Goal: Task Accomplishment & Management: Use online tool/utility

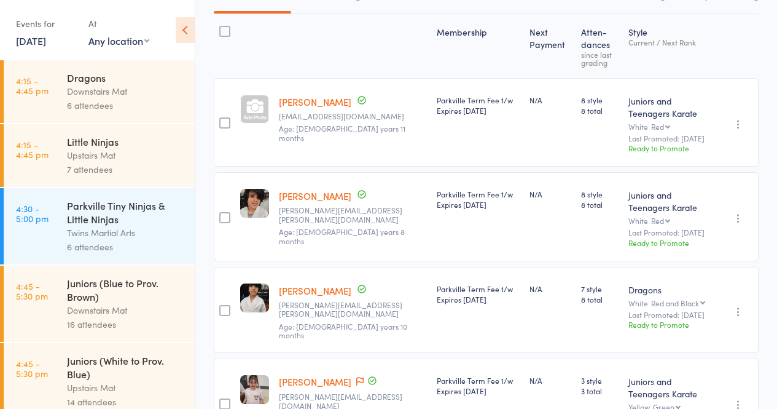
scroll to position [677, 0]
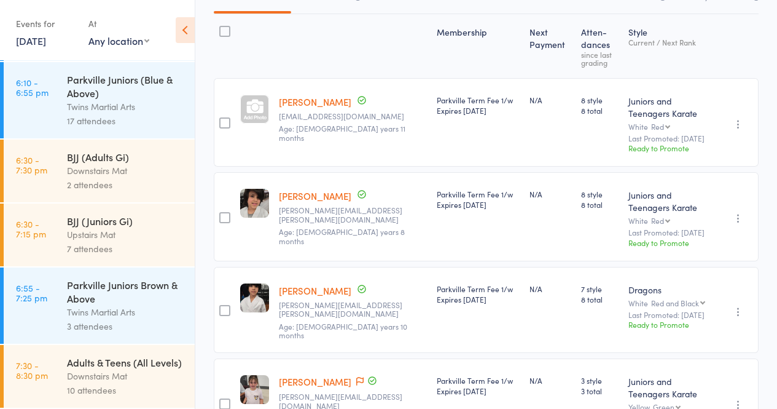
click at [59, 301] on link "6:55 - 7:25 pm Parkville Juniors Brown & Above Twins Martial Arts 3 attendees" at bounding box center [99, 305] width 191 height 76
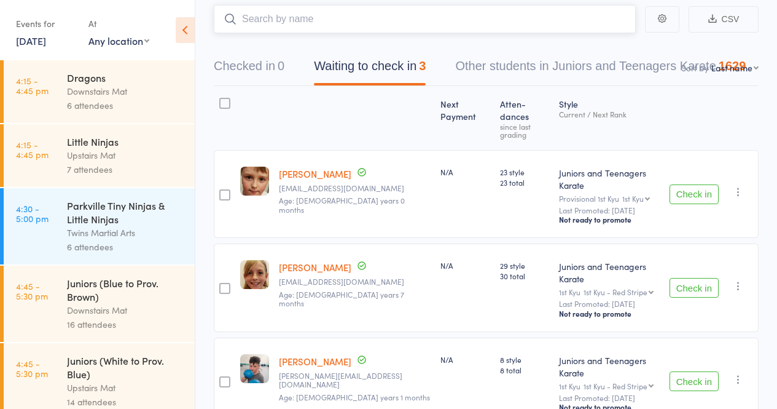
scroll to position [113, 0]
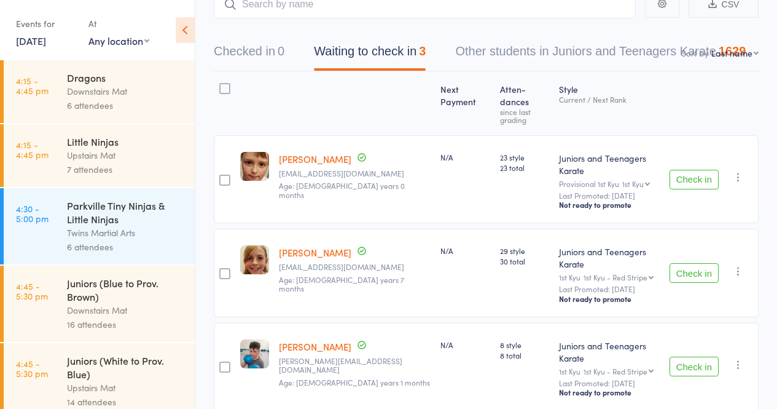
click at [687, 356] on button "Check in" at bounding box center [694, 366] width 49 height 20
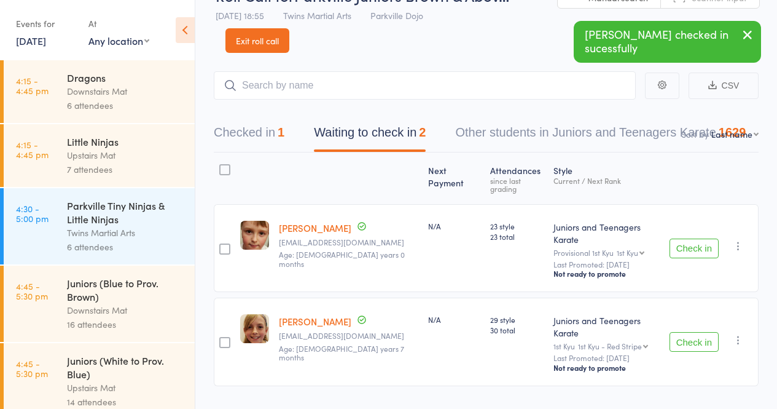
click at [690, 332] on button "Check in" at bounding box center [694, 342] width 49 height 20
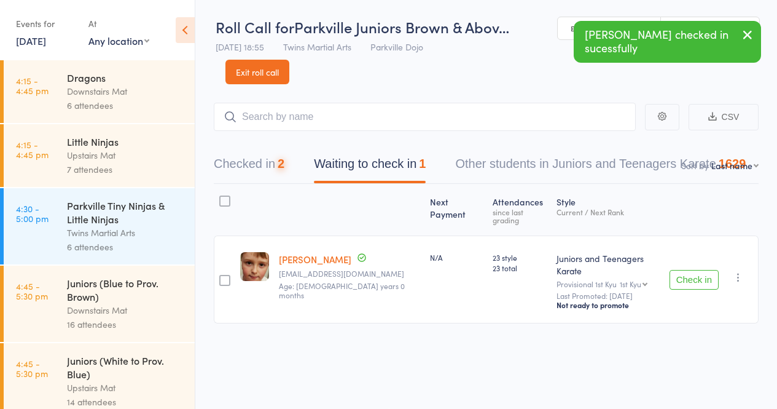
click at [693, 270] on button "Check in" at bounding box center [694, 280] width 49 height 20
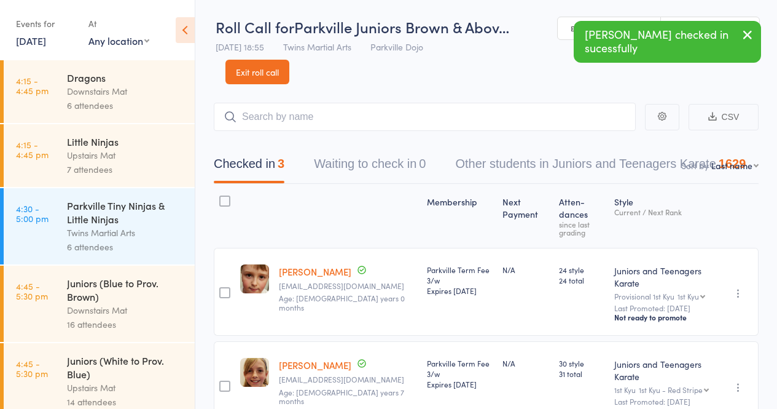
click at [433, 94] on main "CSV Checked in 3 Waiting to check in 0 Other students in Juniors and Teenagers …" at bounding box center [486, 330] width 582 height 493
click at [435, 106] on input "search" at bounding box center [425, 117] width 422 height 28
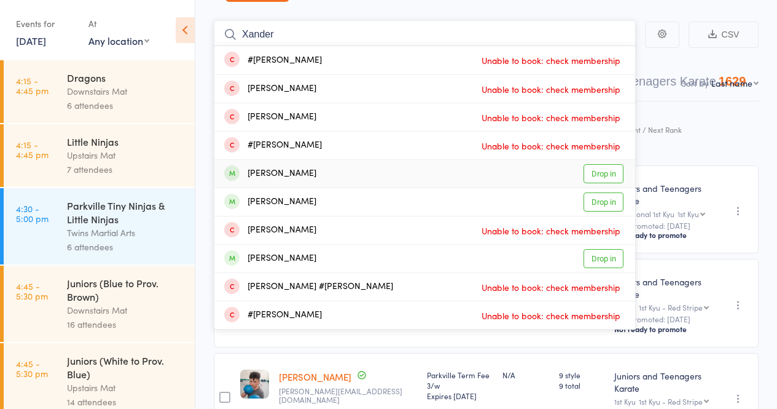
scroll to position [92, 0]
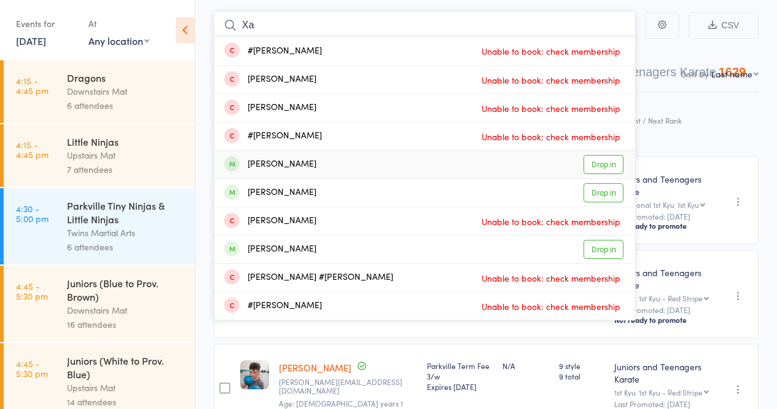
type input "X"
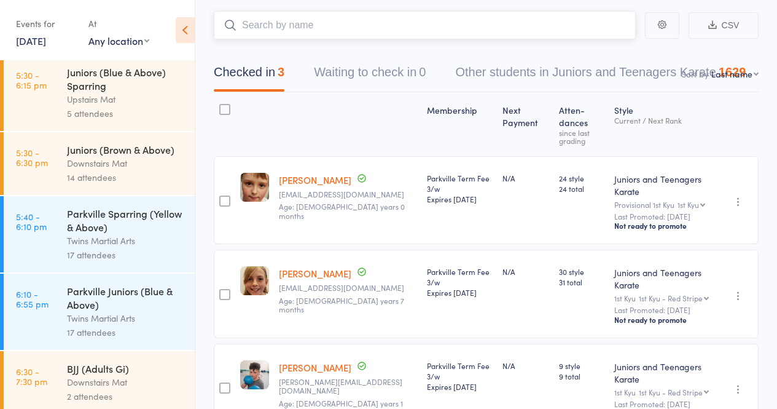
scroll to position [436, 0]
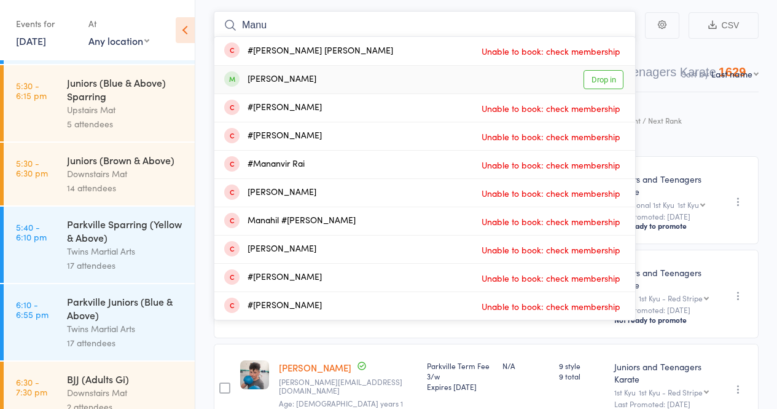
type input "Manu"
click at [603, 84] on link "Drop in" at bounding box center [604, 79] width 40 height 19
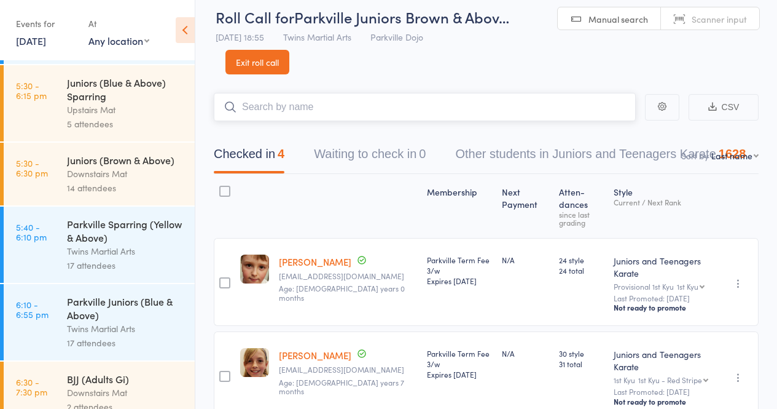
scroll to position [9, 0]
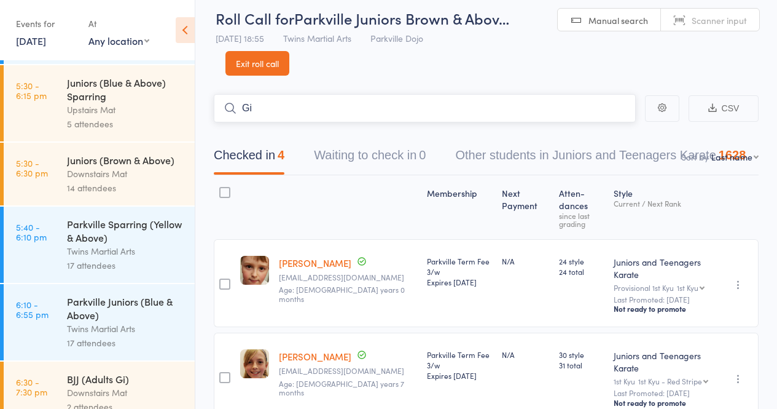
type input "G"
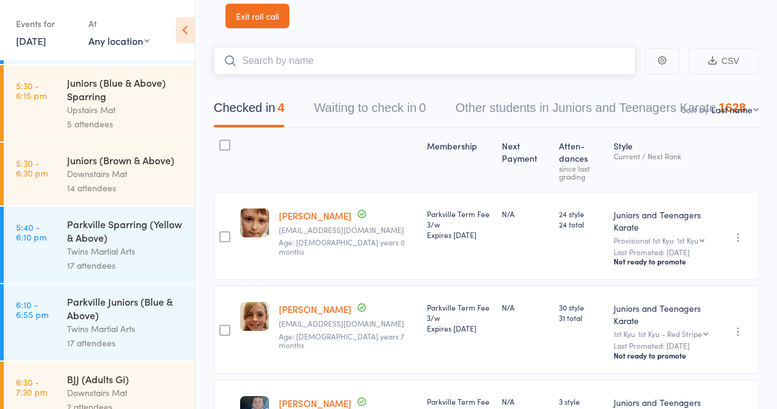
scroll to position [53, 0]
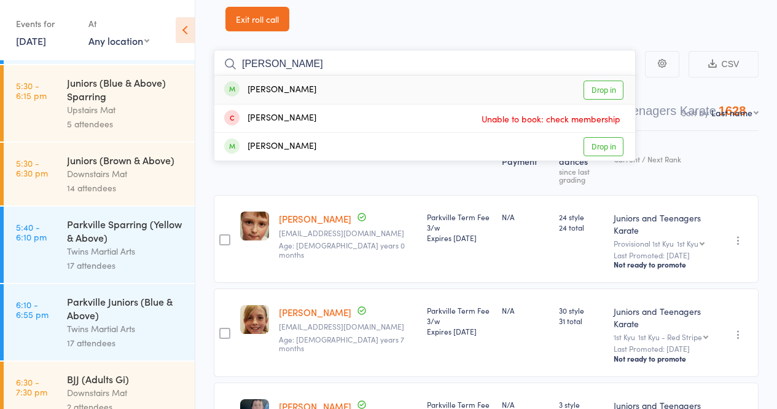
type input "[PERSON_NAME]"
click at [607, 91] on link "Drop in" at bounding box center [604, 90] width 40 height 19
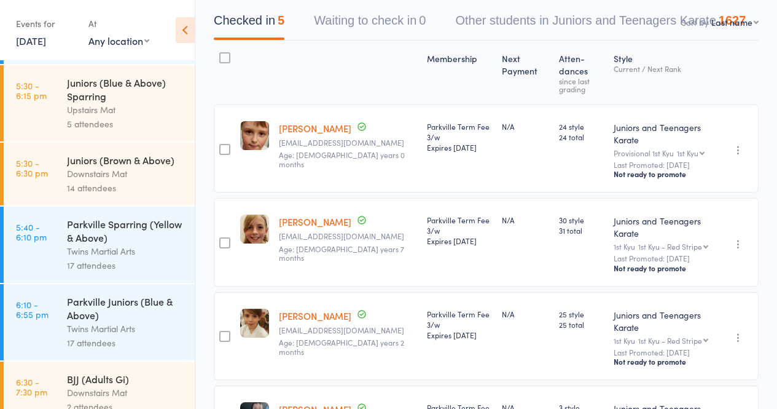
scroll to position [92, 0]
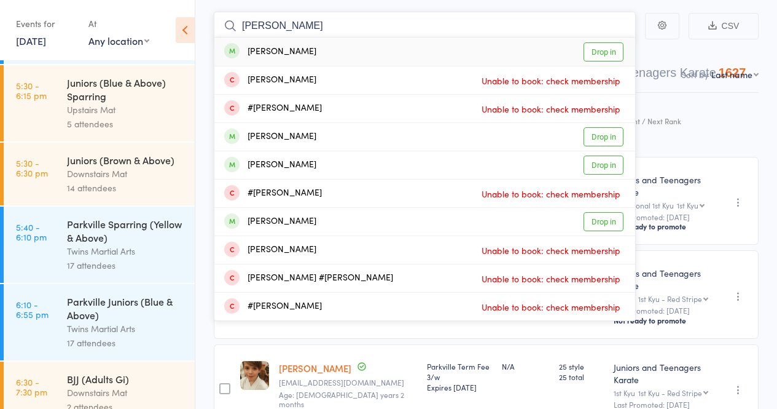
type input "[PERSON_NAME]"
click at [602, 51] on link "Drop in" at bounding box center [604, 51] width 40 height 19
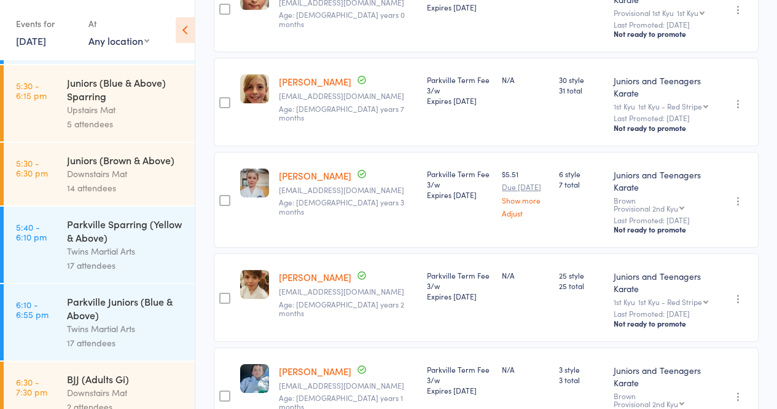
scroll to position [440, 0]
